Goal: Task Accomplishment & Management: Manage account settings

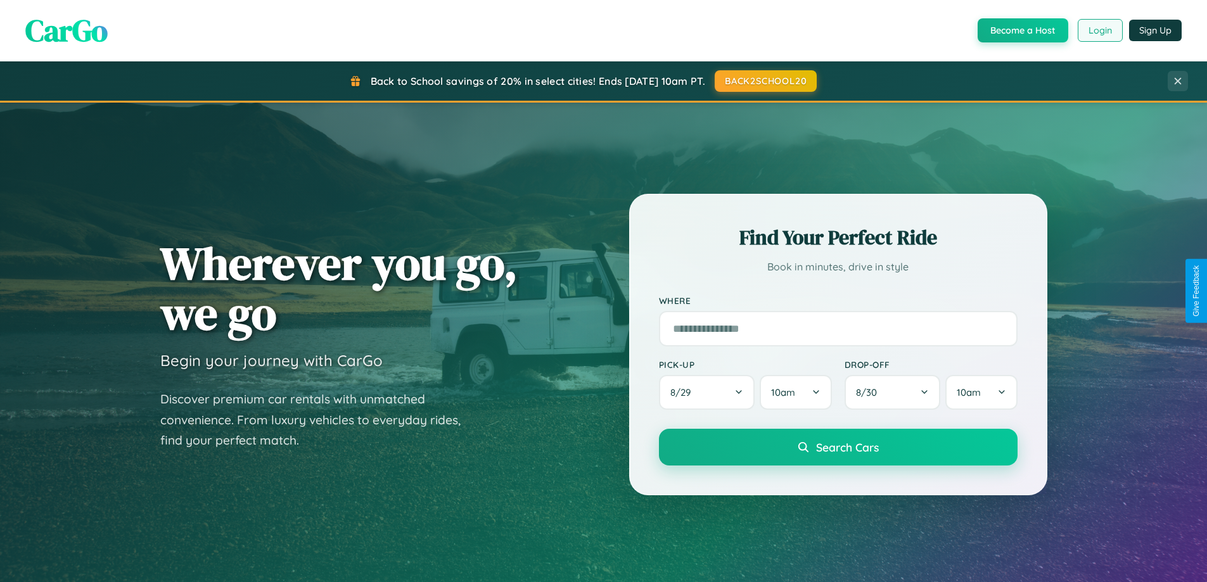
click at [1099, 30] on button "Login" at bounding box center [1099, 30] width 45 height 23
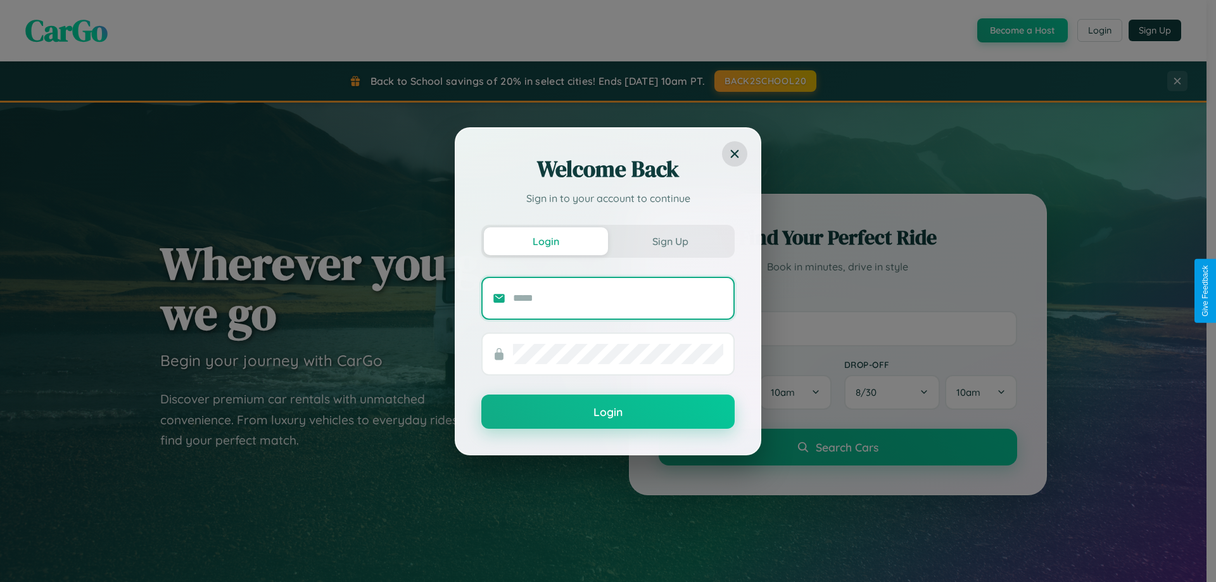
click at [618, 298] on input "text" at bounding box center [618, 298] width 210 height 20
type input "**********"
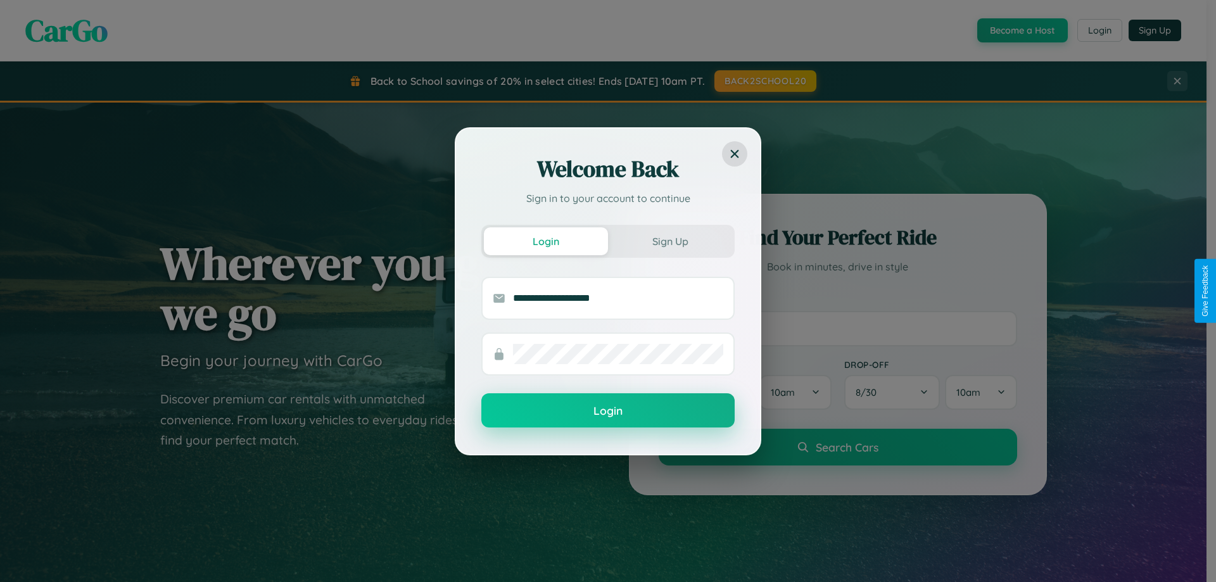
click at [608, 411] on button "Login" at bounding box center [607, 410] width 253 height 34
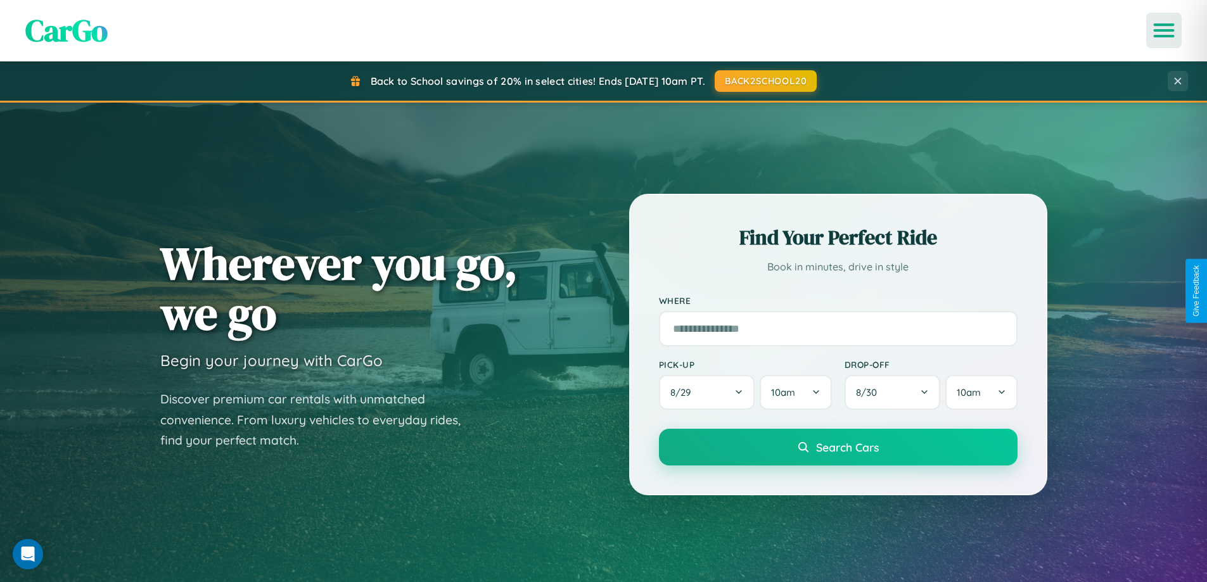
click at [1163, 30] on icon "Open menu" at bounding box center [1164, 30] width 18 height 11
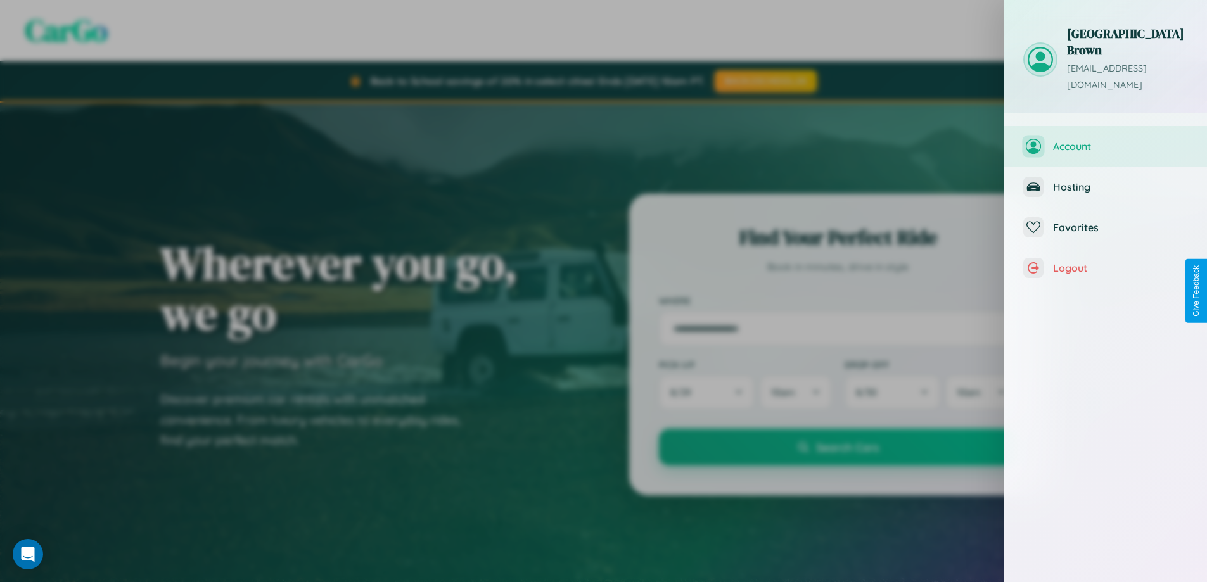
click at [1105, 140] on span "Account" at bounding box center [1120, 146] width 135 height 13
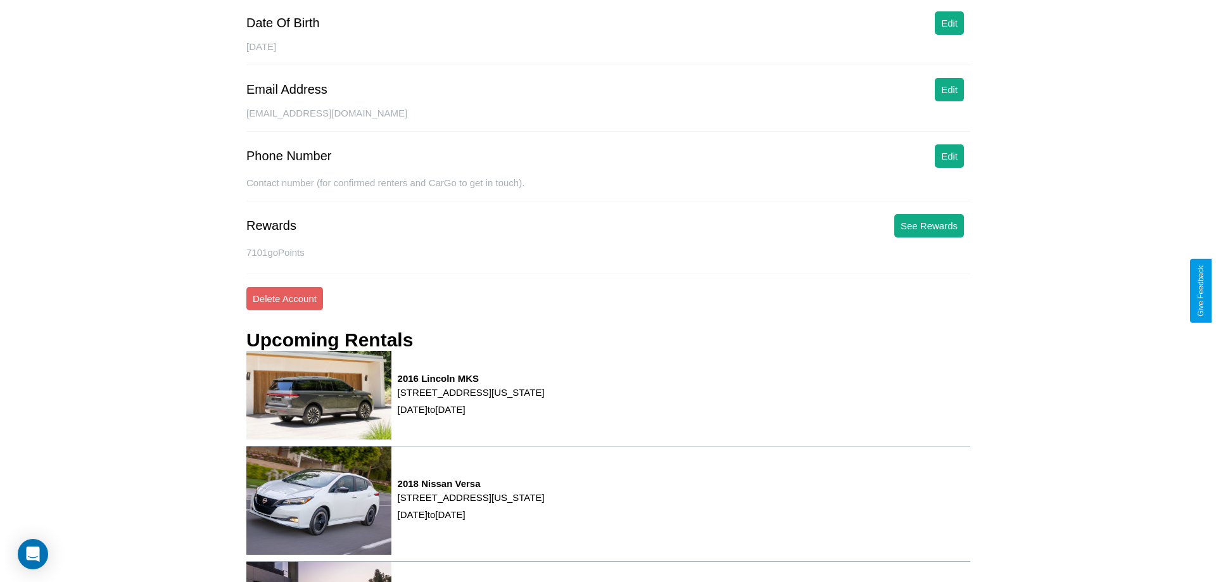
scroll to position [172, 0]
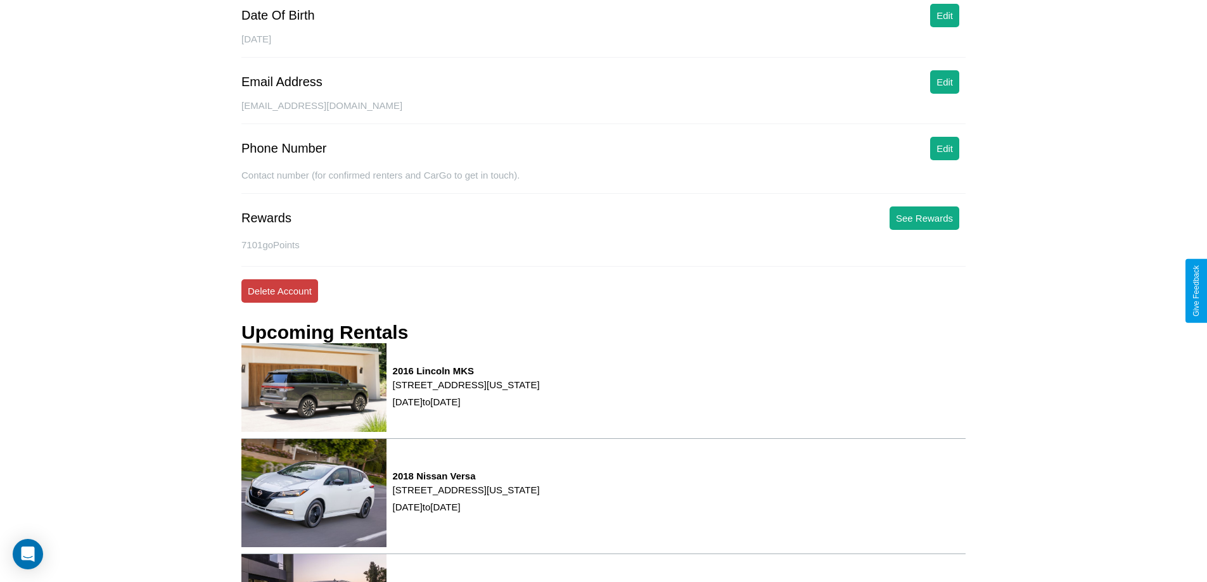
click at [279, 291] on button "Delete Account" at bounding box center [279, 290] width 77 height 23
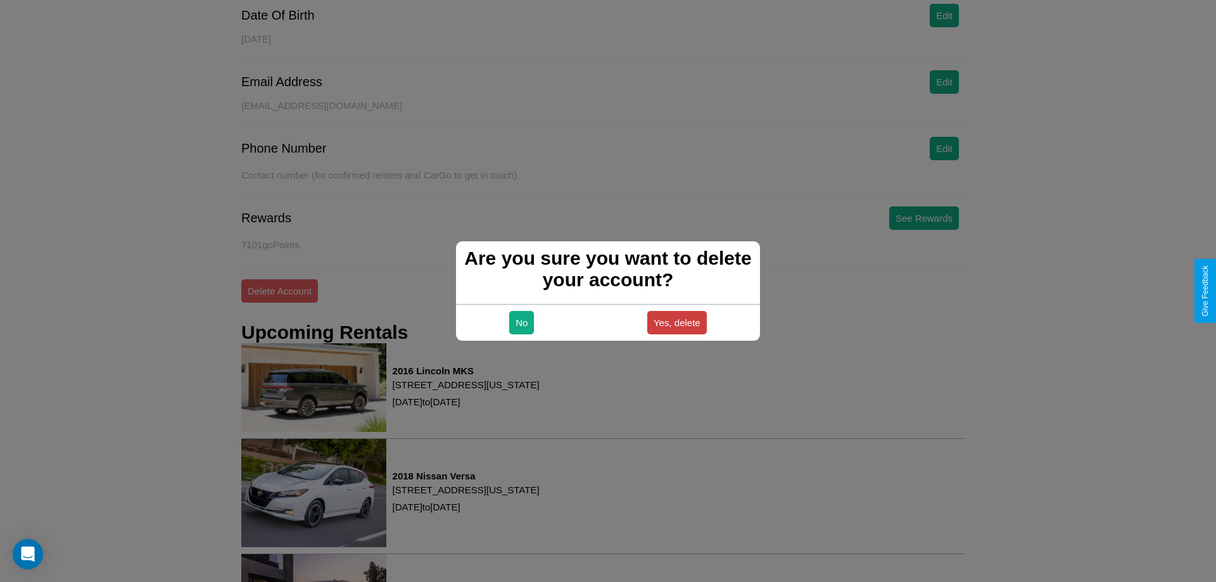
click at [676, 322] on button "Yes, delete" at bounding box center [677, 322] width 60 height 23
